Goal: Information Seeking & Learning: Understand process/instructions

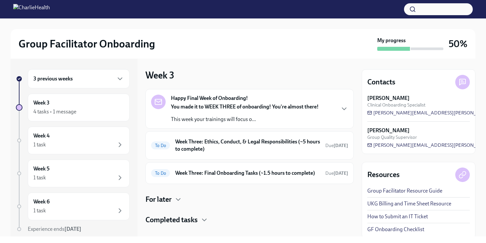
click at [101, 76] on div "3 previous weeks" at bounding box center [78, 79] width 91 height 8
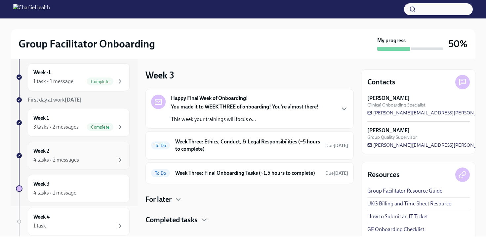
scroll to position [31, 0]
click at [83, 166] on div "Week 2 4 tasks • 2 messages" at bounding box center [79, 156] width 102 height 28
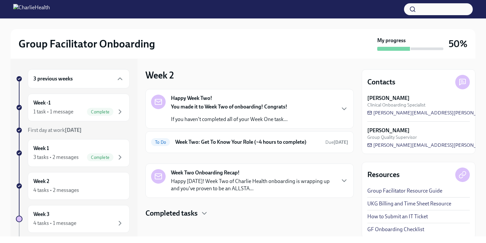
scroll to position [3, 0]
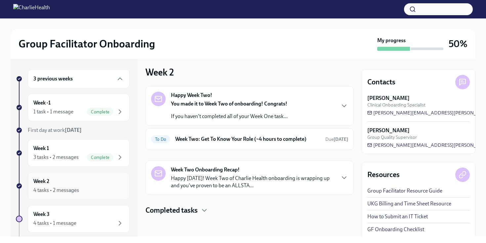
click at [68, 192] on div "4 tasks • 2 messages" at bounding box center [56, 190] width 46 height 7
click at [60, 211] on div "Week 3 4 tasks • 1 message" at bounding box center [78, 219] width 91 height 17
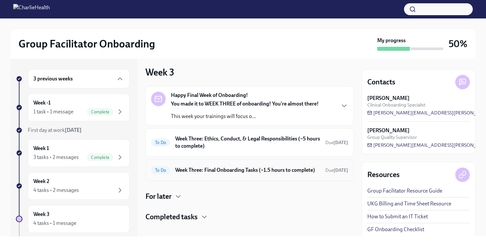
scroll to position [10, 0]
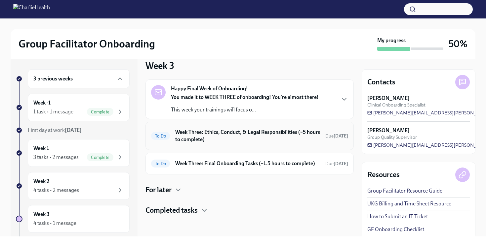
click at [218, 141] on h6 "Week Three: Ethics, Conduct, & Legal Responsibilities (~5 hours to complete)" at bounding box center [247, 136] width 145 height 15
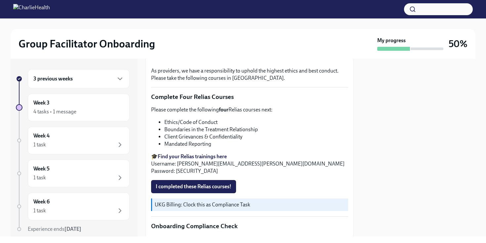
scroll to position [232, 0]
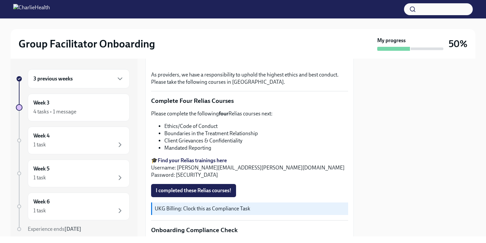
click at [171, 163] on strong "Find your Relias trainings here" at bounding box center [192, 161] width 69 height 6
click at [195, 194] on span "I completed these Relias courses!" at bounding box center [194, 191] width 76 height 7
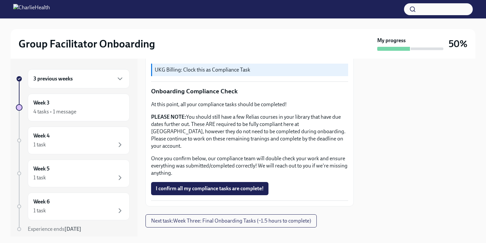
scroll to position [376, 0]
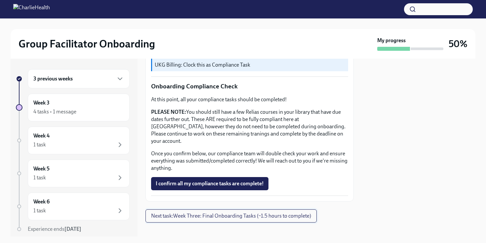
click at [165, 210] on button "Next task : Week Three: Final Onboarding Tasks (~1.5 hours to complete)" at bounding box center [230, 216] width 171 height 13
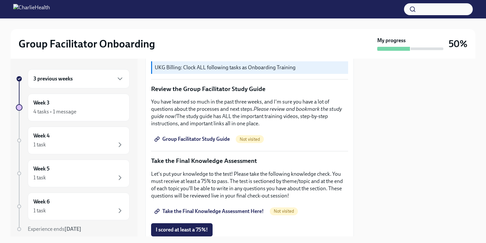
scroll to position [277, 0]
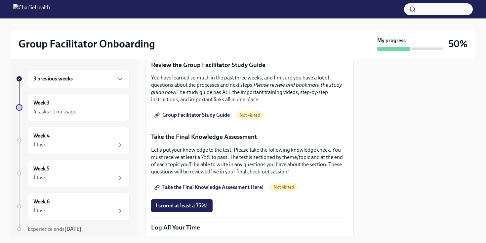
click at [296, 116] on div "Group Facilitator Study Guide Not visited" at bounding box center [249, 115] width 197 height 13
